Goal: Task Accomplishment & Management: Manage account settings

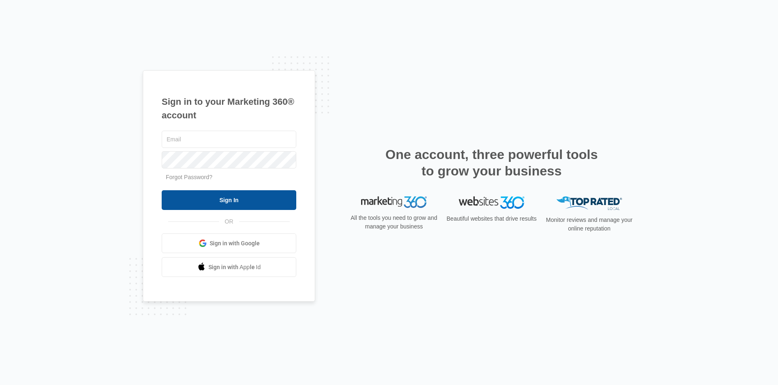
type input "[EMAIL_ADDRESS][DOMAIN_NAME]"
click at [260, 202] on input "Sign In" at bounding box center [229, 200] width 135 height 20
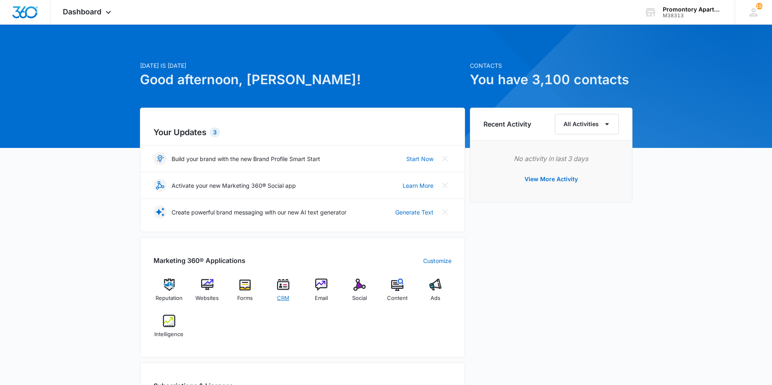
click at [280, 290] on img at bounding box center [283, 284] width 12 height 12
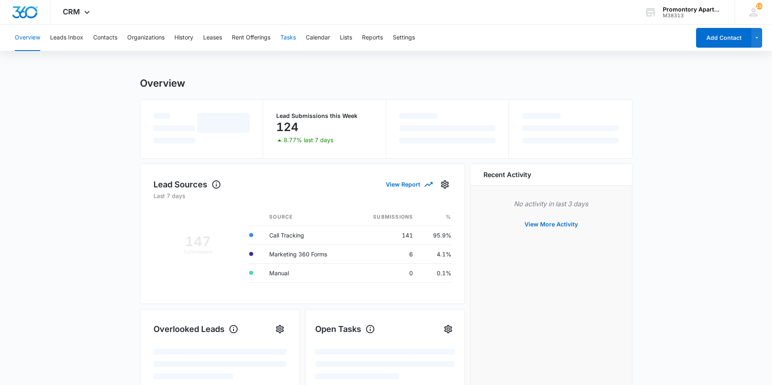
click at [289, 37] on button "Tasks" at bounding box center [288, 38] width 16 height 26
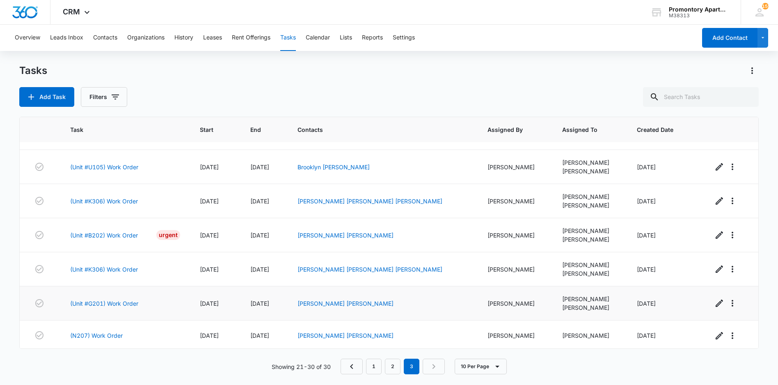
scroll to position [127, 0]
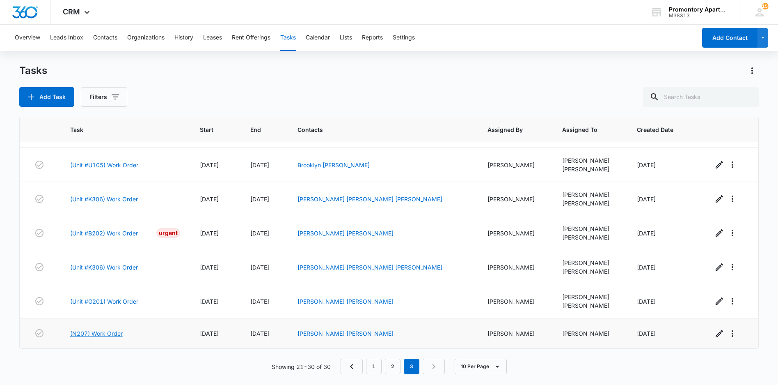
click at [105, 334] on link "(N207) Work Order" at bounding box center [96, 333] width 53 height 9
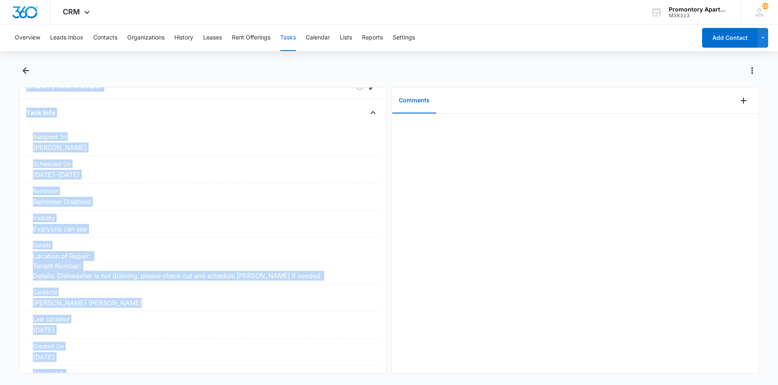
scroll to position [76, 0]
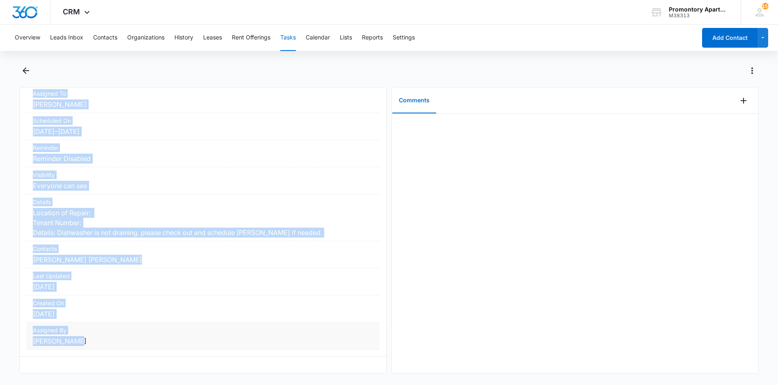
drag, startPoint x: 25, startPoint y: 111, endPoint x: 153, endPoint y: 337, distance: 259.5
click at [153, 337] on div "(N207) Work Order Task Info Assigned To [PERSON_NAME] Scheduled On [DATE] – [DA…" at bounding box center [202, 230] width 367 height 286
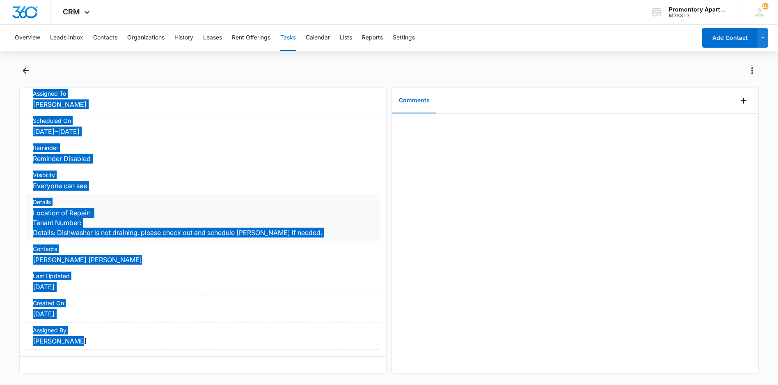
scroll to position [71, 0]
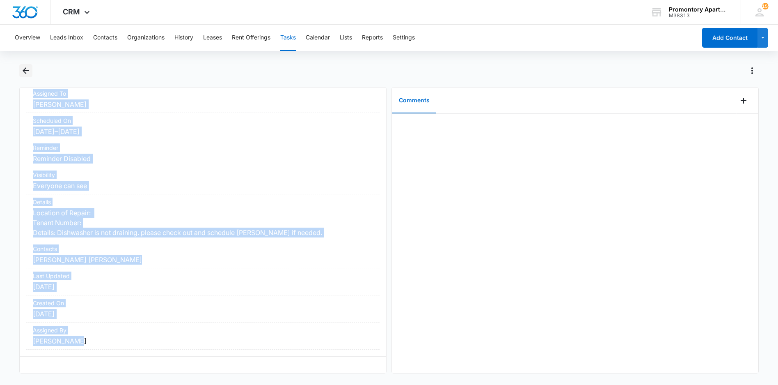
click at [24, 70] on icon "Back" at bounding box center [26, 70] width 7 height 7
